Goal: Find specific page/section: Find specific page/section

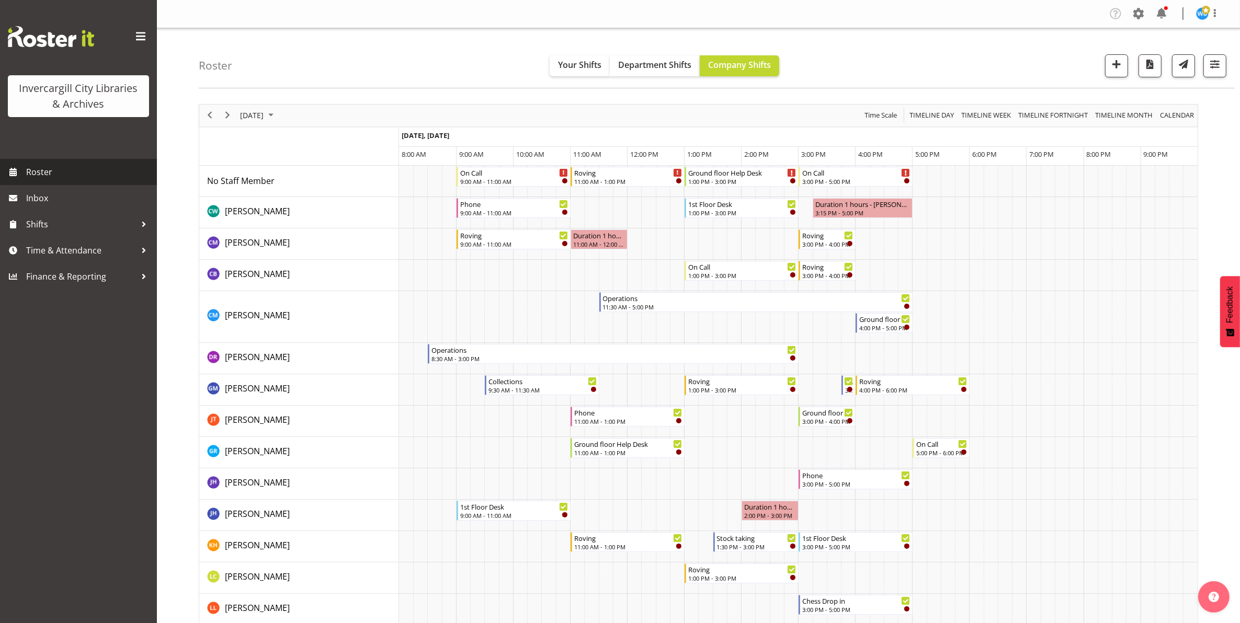
click at [27, 174] on span "Roster" at bounding box center [89, 172] width 126 height 16
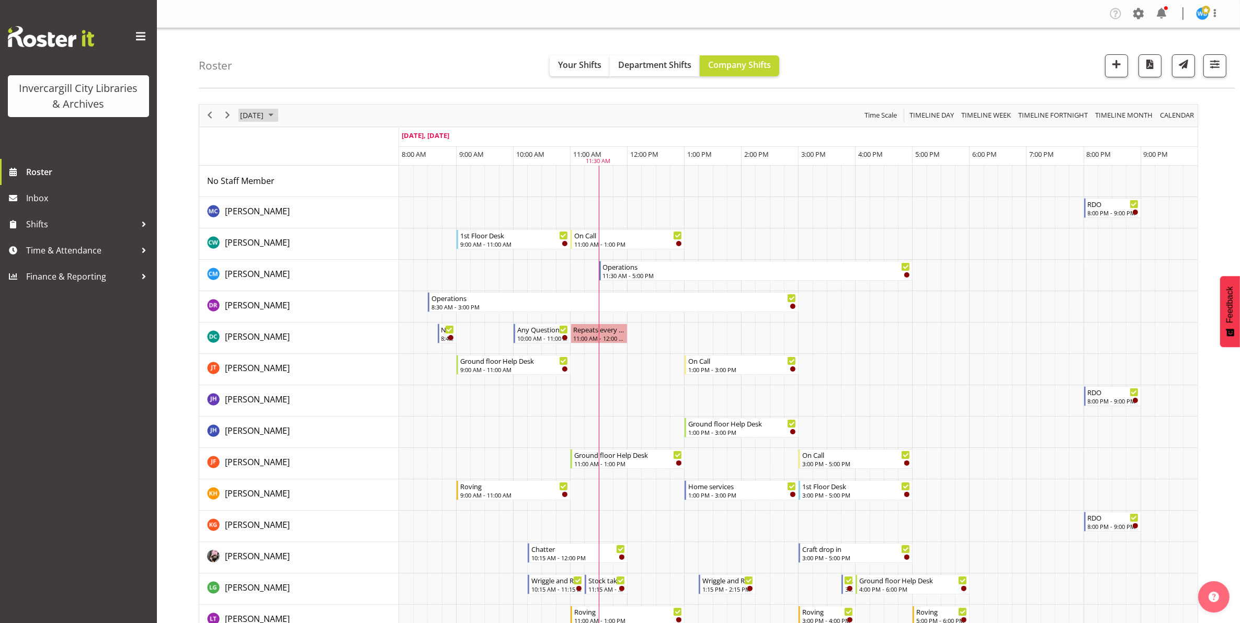
click at [277, 118] on span "October 2025" at bounding box center [271, 115] width 13 height 13
click at [338, 268] on button "[DATE]" at bounding box center [342, 270] width 36 height 15
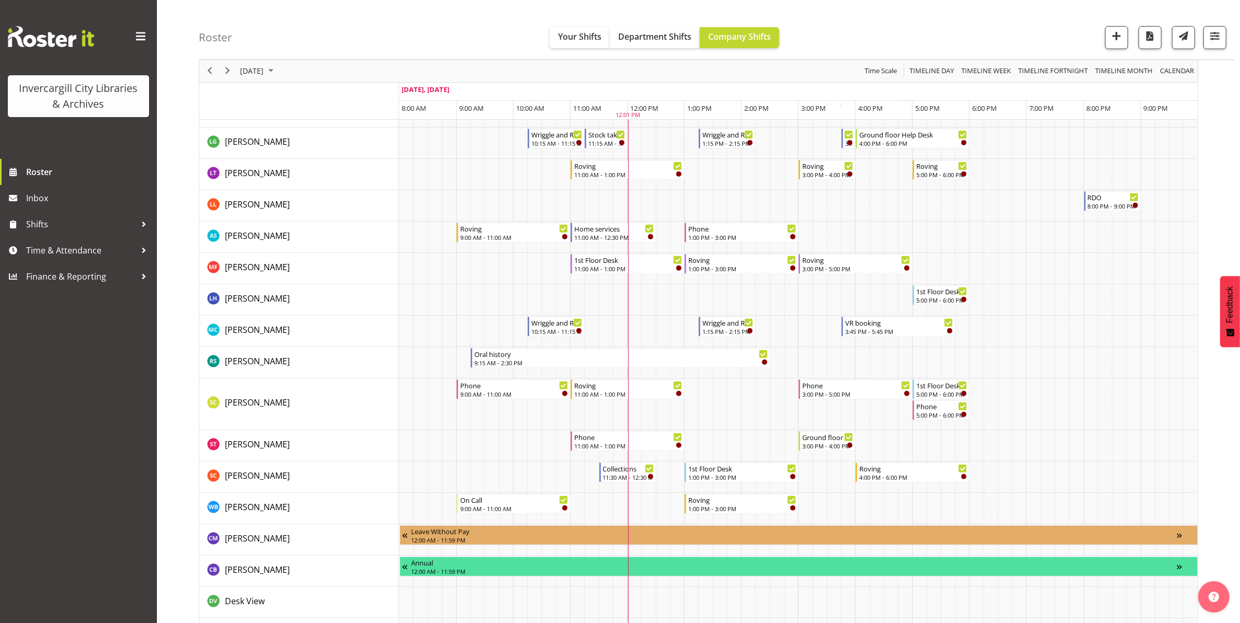
scroll to position [458, 0]
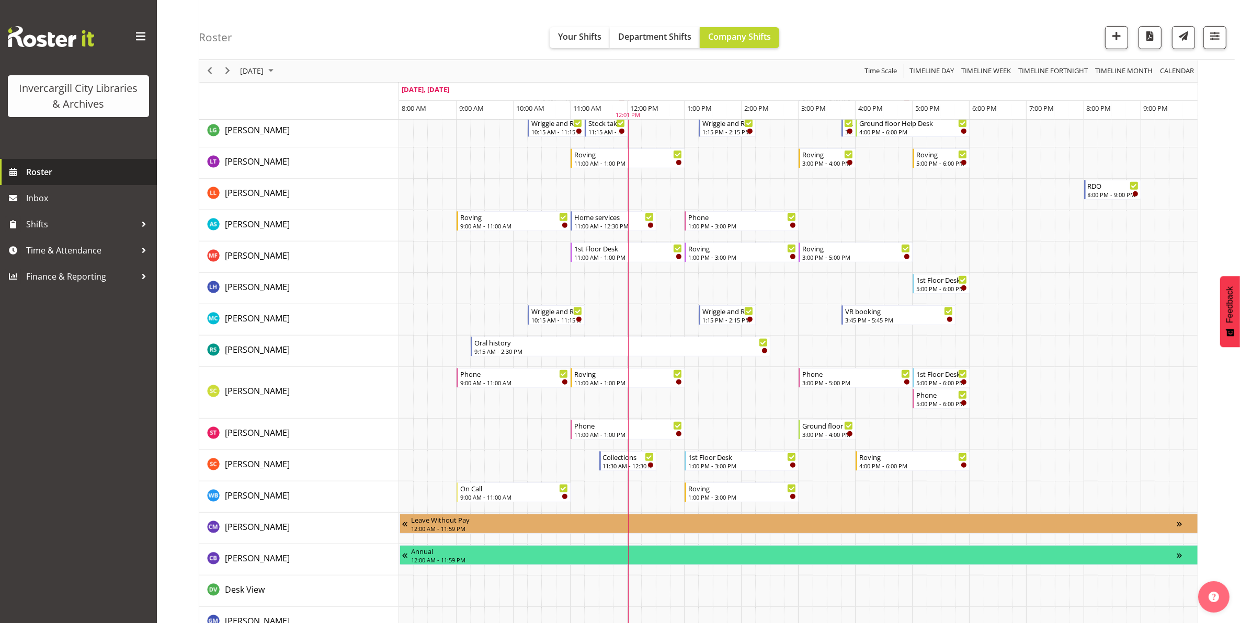
click at [43, 175] on span "Roster" at bounding box center [89, 172] width 126 height 16
